Goal: Information Seeking & Learning: Learn about a topic

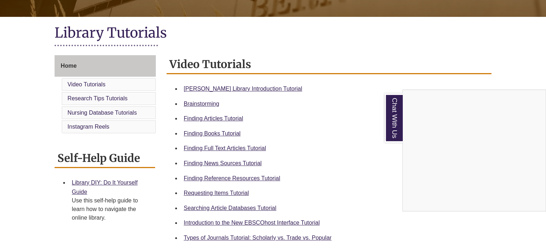
scroll to position [161, 0]
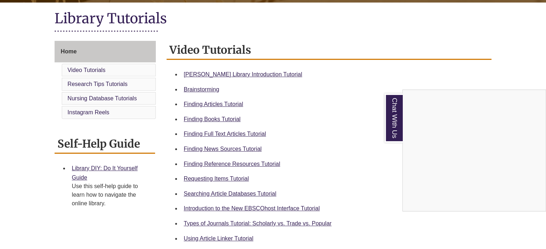
click at [225, 122] on div "Chat With Us" at bounding box center [273, 124] width 546 height 249
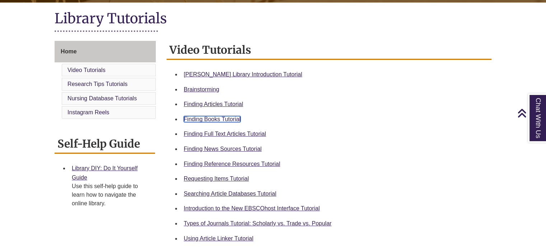
click at [222, 118] on link "Finding Books Tutorial" at bounding box center [212, 119] width 57 height 6
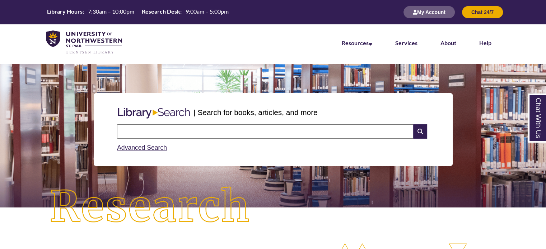
click at [242, 126] on input "text" at bounding box center [265, 132] width 296 height 14
click at [127, 132] on input "***" at bounding box center [265, 132] width 296 height 14
click at [130, 128] on input "***" at bounding box center [265, 132] width 296 height 14
click at [169, 137] on input "***" at bounding box center [265, 132] width 296 height 14
click at [130, 131] on input "**********" at bounding box center [265, 132] width 296 height 14
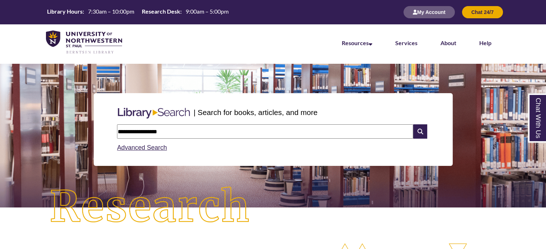
type input "**********"
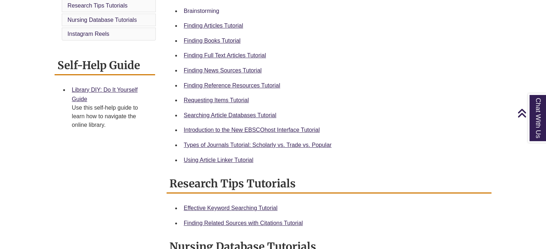
scroll to position [237, 0]
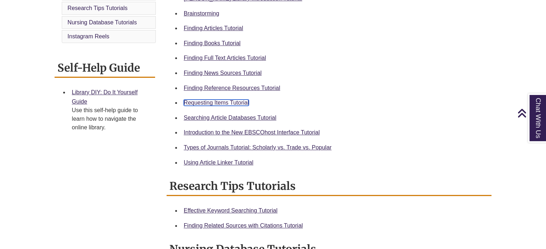
click at [221, 102] on link "Requesting Items Tutorial" at bounding box center [216, 103] width 65 height 6
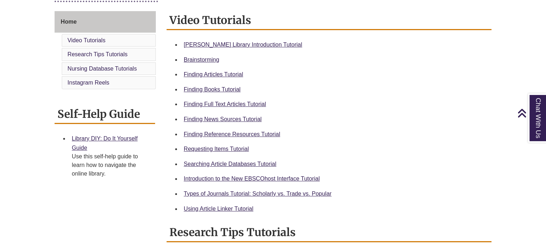
scroll to position [190, 0]
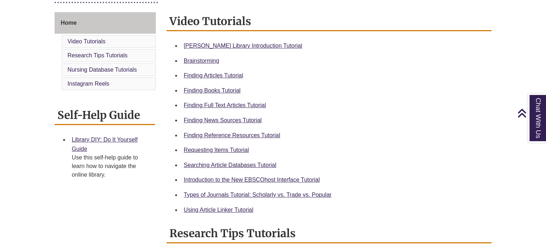
drag, startPoint x: 350, startPoint y: 193, endPoint x: 504, endPoint y: 168, distance: 156.1
click at [504, 168] on body "Skip to Main Content Library Hours: 7:30am – 10:00pm Research Desk: 9:00am – 5:…" at bounding box center [273, 239] width 546 height 859
click at [313, 198] on div "Types of Journals Tutorial: Scholarly vs. Trade vs. Popular" at bounding box center [335, 195] width 302 height 9
drag, startPoint x: 312, startPoint y: 193, endPoint x: 380, endPoint y: 206, distance: 70.1
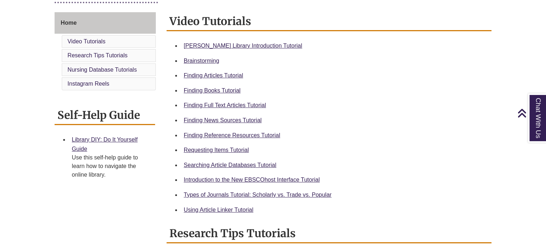
click at [380, 206] on div "Using Article Linker Tutorial" at bounding box center [335, 210] width 302 height 9
click at [314, 193] on link "Types of Journals Tutorial: Scholarly vs. Trade vs. Popular" at bounding box center [258, 195] width 148 height 6
click at [217, 77] on link "Finding Articles Tutorial" at bounding box center [213, 76] width 59 height 6
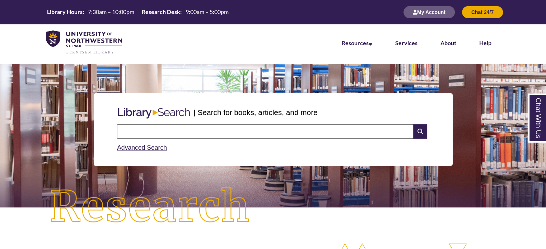
click at [190, 135] on input "text" at bounding box center [265, 132] width 296 height 14
type input "**********"
click at [418, 129] on icon at bounding box center [420, 132] width 14 height 14
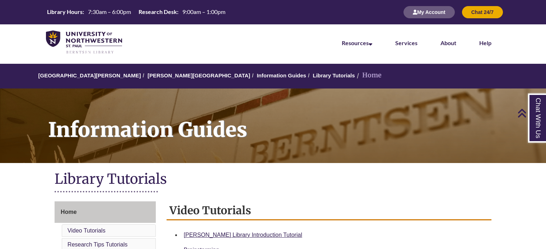
scroll to position [116, 0]
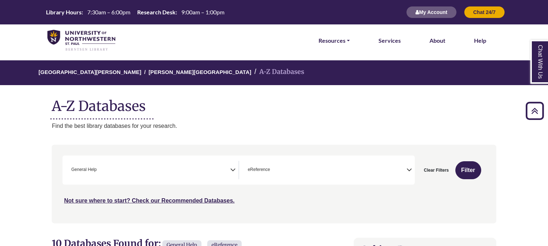
select select "*****"
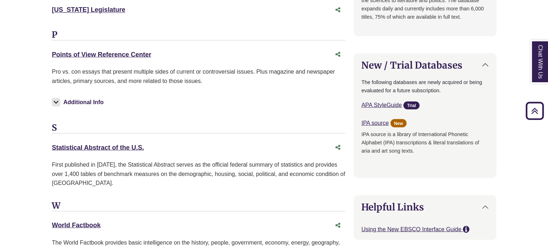
scroll to position [14, 0]
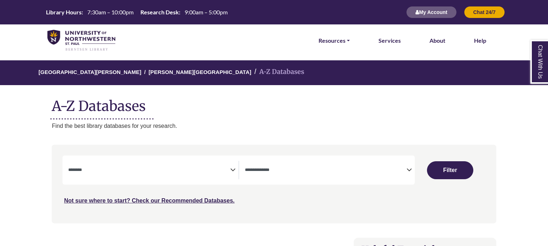
select select "Database Subject Filter"
select select "Database Types Filter"
select select "Database Subject Filter"
select select "Database Types Filter"
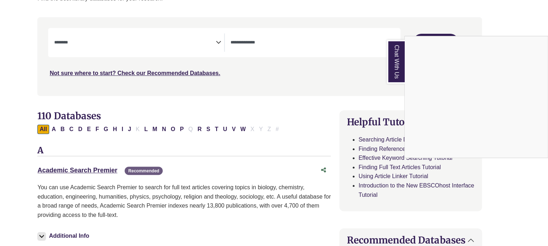
scroll to position [0, 14]
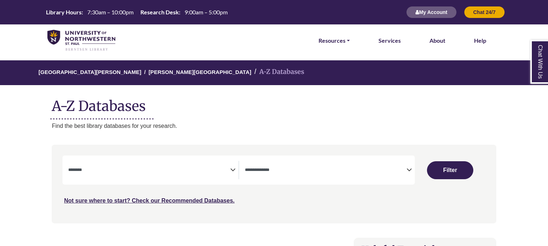
select select "Database Subject Filter"
select select "Database Types Filter"
select select "Database Subject Filter"
select select "Database Types Filter"
click at [228, 164] on span "Search filters" at bounding box center [149, 170] width 162 height 18
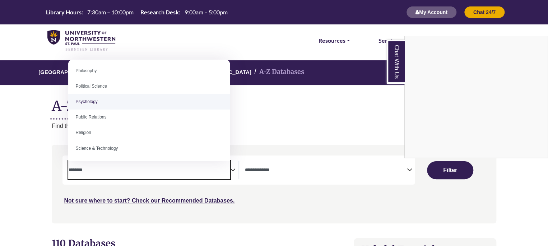
scroll to position [545, 0]
select select "*****"
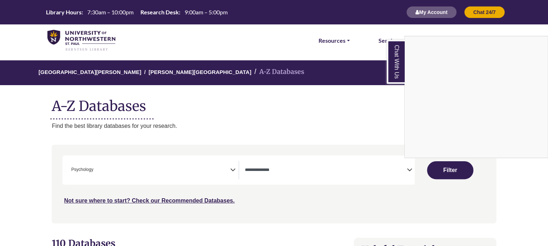
click at [435, 166] on div "Chat With Us" at bounding box center [274, 123] width 548 height 246
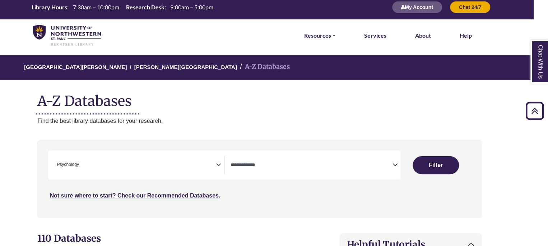
scroll to position [0, 14]
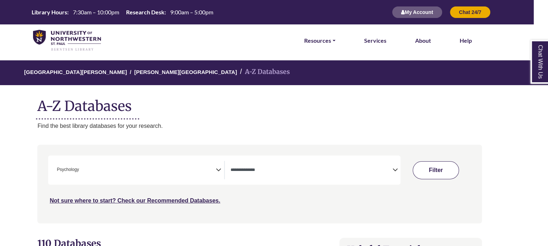
click at [445, 171] on button "Filter" at bounding box center [435, 170] width 46 height 18
select select "Database Types Filter"
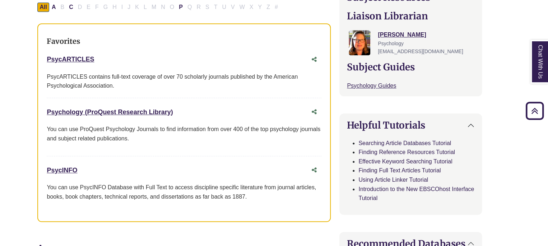
scroll to position [253, 14]
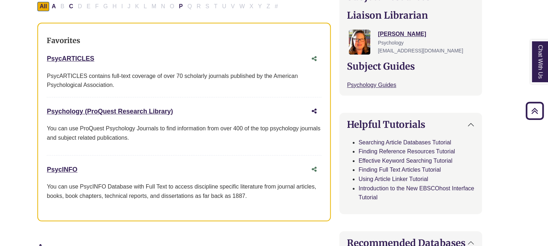
click at [312, 111] on icon "Share this database" at bounding box center [314, 111] width 5 height 6
type input "**********"
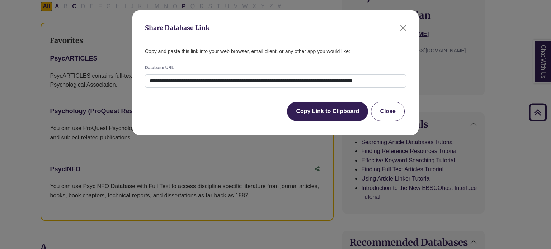
click at [396, 115] on button "Close" at bounding box center [388, 111] width 34 height 19
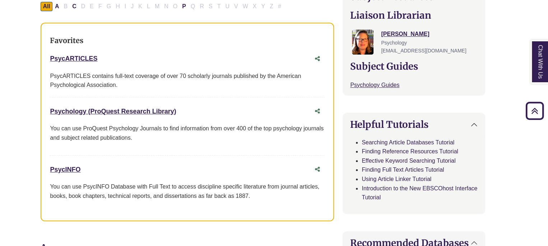
drag, startPoint x: 46, startPoint y: 106, endPoint x: 176, endPoint y: 109, distance: 129.2
click at [176, 109] on div "Favorites PsycARTICLES This link opens in a new window PsycARTICLES contains fu…" at bounding box center [187, 122] width 293 height 199
copy link "Psychology (ProQuest Research Library)"
click at [164, 151] on div "Psychology (ProQuest Research Library) This link opens in a new window You can …" at bounding box center [187, 129] width 275 height 51
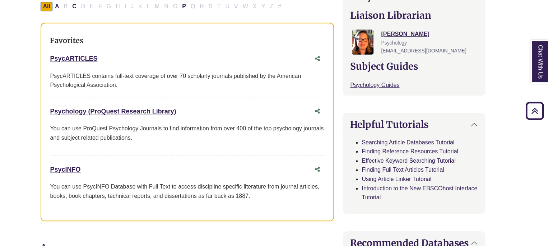
scroll to position [0, 11]
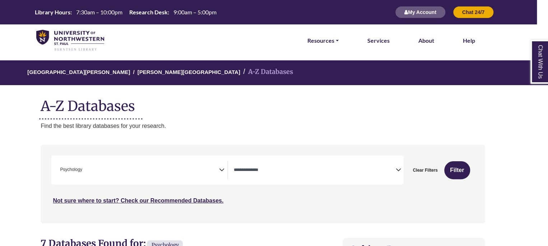
click at [159, 171] on span "× Psychology" at bounding box center [138, 170] width 162 height 18
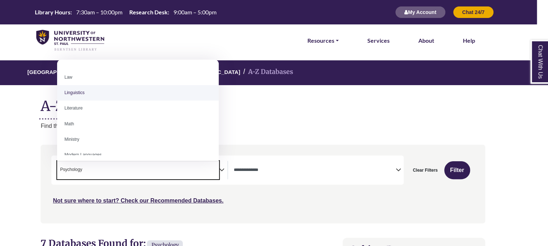
scroll to position [415, 0]
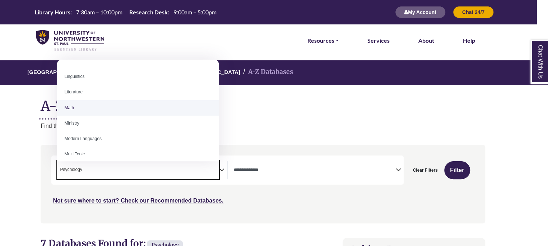
select select "*****"
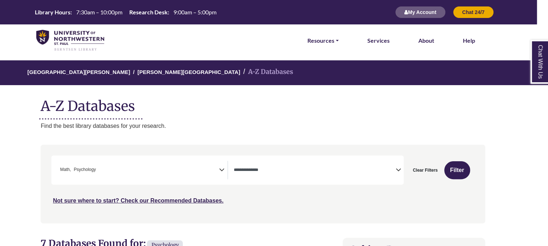
click at [225, 165] on div "**********" at bounding box center [142, 170] width 170 height 18
click at [220, 169] on icon "Search filters" at bounding box center [221, 168] width 5 height 11
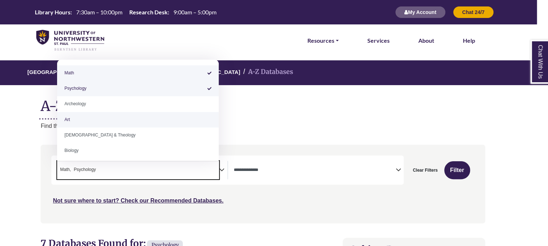
scroll to position [0, 0]
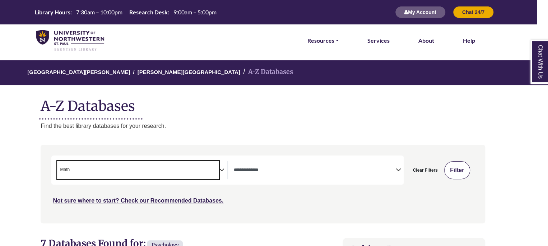
click at [458, 165] on button "Filter" at bounding box center [457, 170] width 26 height 18
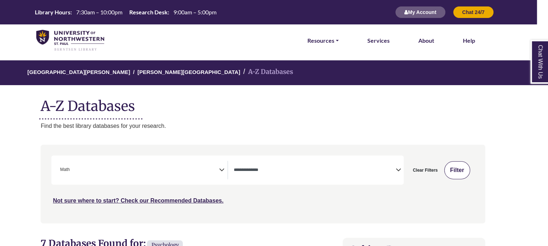
select select "Database Types Filter"
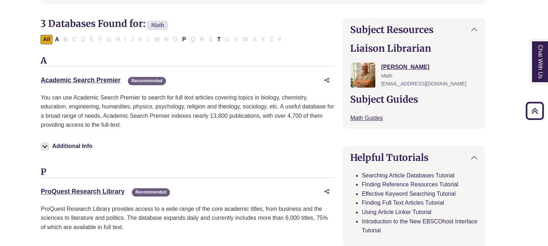
scroll to position [218, 11]
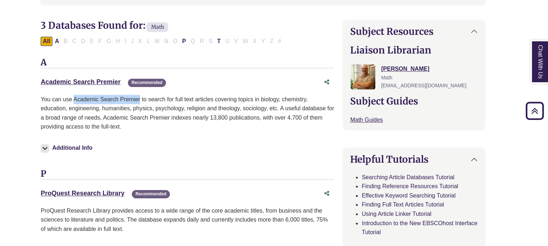
drag, startPoint x: 74, startPoint y: 99, endPoint x: 140, endPoint y: 97, distance: 65.7
click at [140, 97] on p "You can use Academic Search Premier to search for full text articles covering t…" at bounding box center [187, 113] width 293 height 37
copy p "Academic Search Premier"
click at [192, 79] on div "Academic Search Premier This link opens in a new window Recommended" at bounding box center [180, 82] width 279 height 10
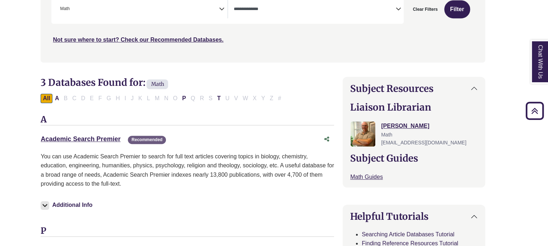
scroll to position [154, 11]
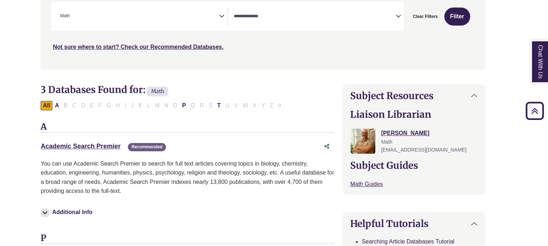
click at [220, 17] on icon "Search filters" at bounding box center [221, 15] width 5 height 11
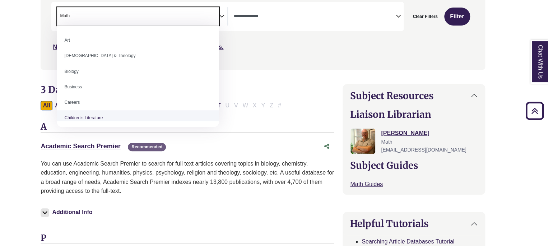
scroll to position [30, 0]
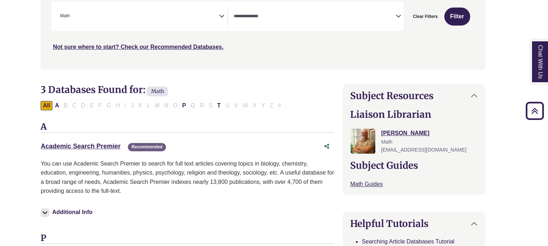
click at [263, 73] on div "**********" at bounding box center [262, 35] width 453 height 89
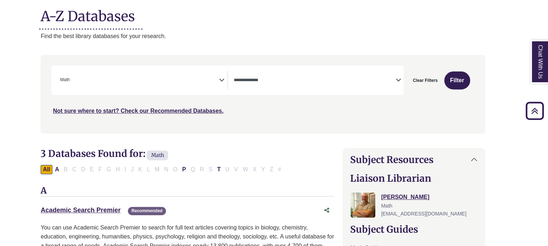
scroll to position [89, 11]
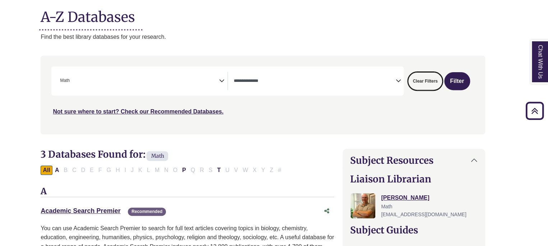
click at [430, 77] on button "Clear Filters" at bounding box center [425, 81] width 34 height 18
select select "Database Subject Filter"
select select "Database Types Filter"
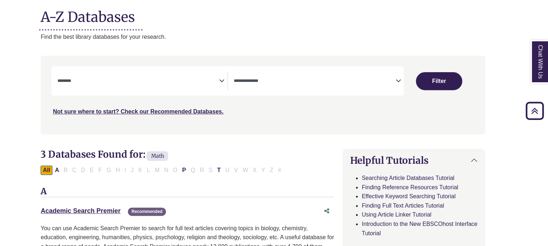
select select "Database Subject Filter"
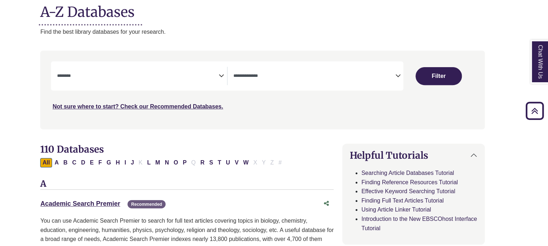
scroll to position [97, 13]
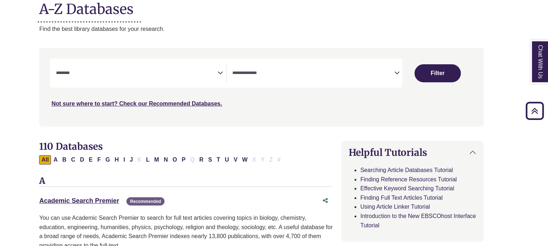
click at [391, 77] on span "Search filters" at bounding box center [313, 73] width 162 height 18
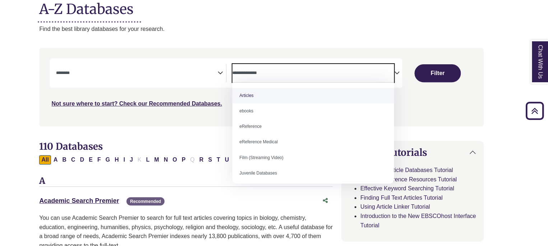
select select "*****"
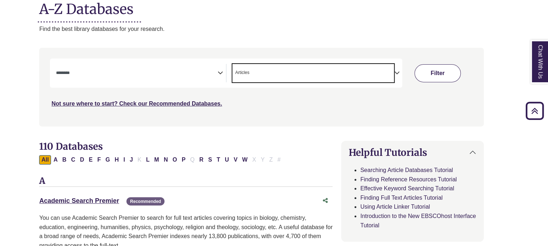
click at [442, 80] on button "Filter" at bounding box center [437, 73] width 46 height 18
select select "Database Subject Filter"
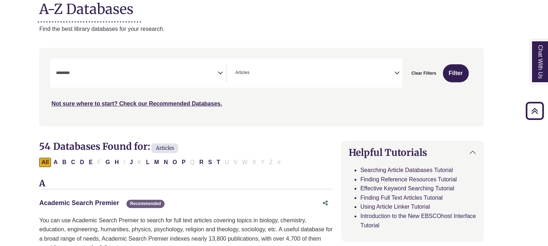
click at [112, 203] on link "Academic Search Premier This link opens in a new window" at bounding box center [79, 202] width 80 height 7
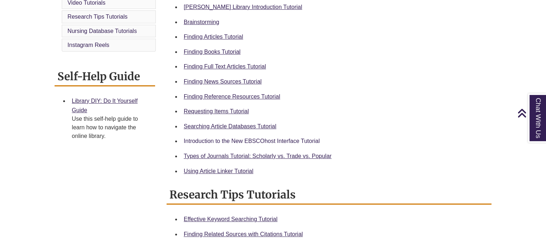
scroll to position [230, 0]
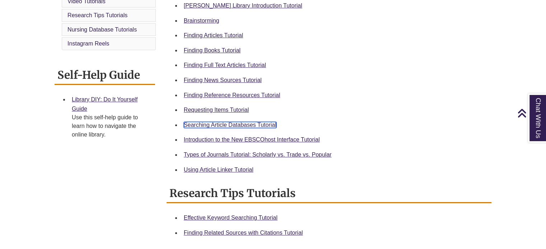
click at [229, 127] on link "Searching Article Databases Tutorial" at bounding box center [230, 125] width 93 height 6
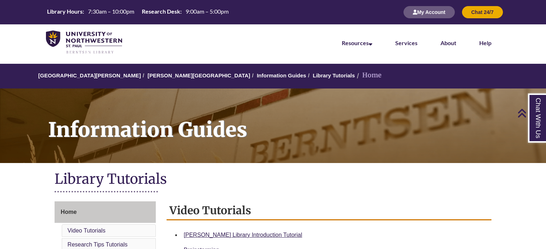
scroll to position [190, 0]
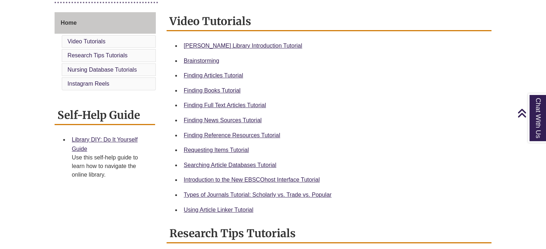
scroll to position [193, 0]
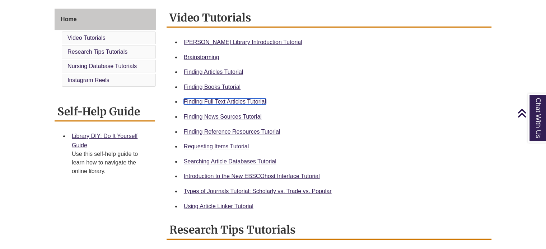
click at [234, 102] on link "Finding Full Text Articles Tutorial" at bounding box center [225, 102] width 82 height 6
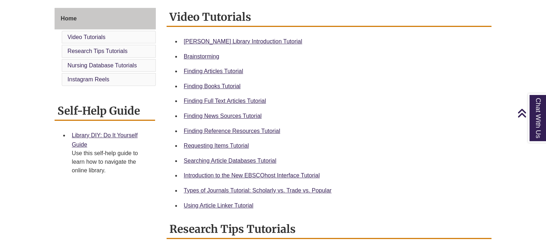
scroll to position [197, 0]
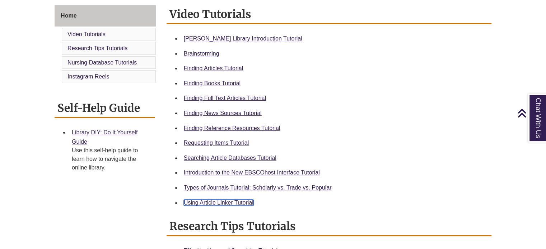
click at [231, 205] on link "Using Article Linker Tutorial" at bounding box center [219, 203] width 70 height 6
